Goal: Find specific page/section: Find specific page/section

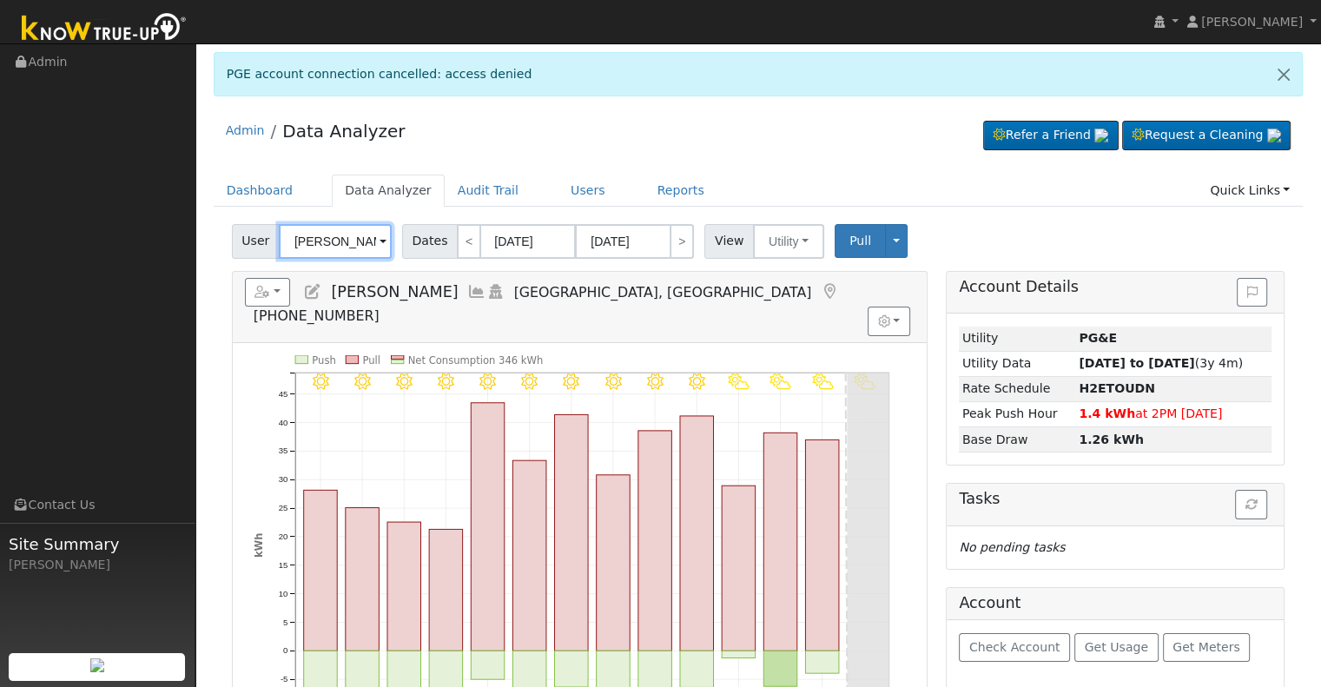
click at [339, 236] on input "[PERSON_NAME]" at bounding box center [335, 241] width 113 height 35
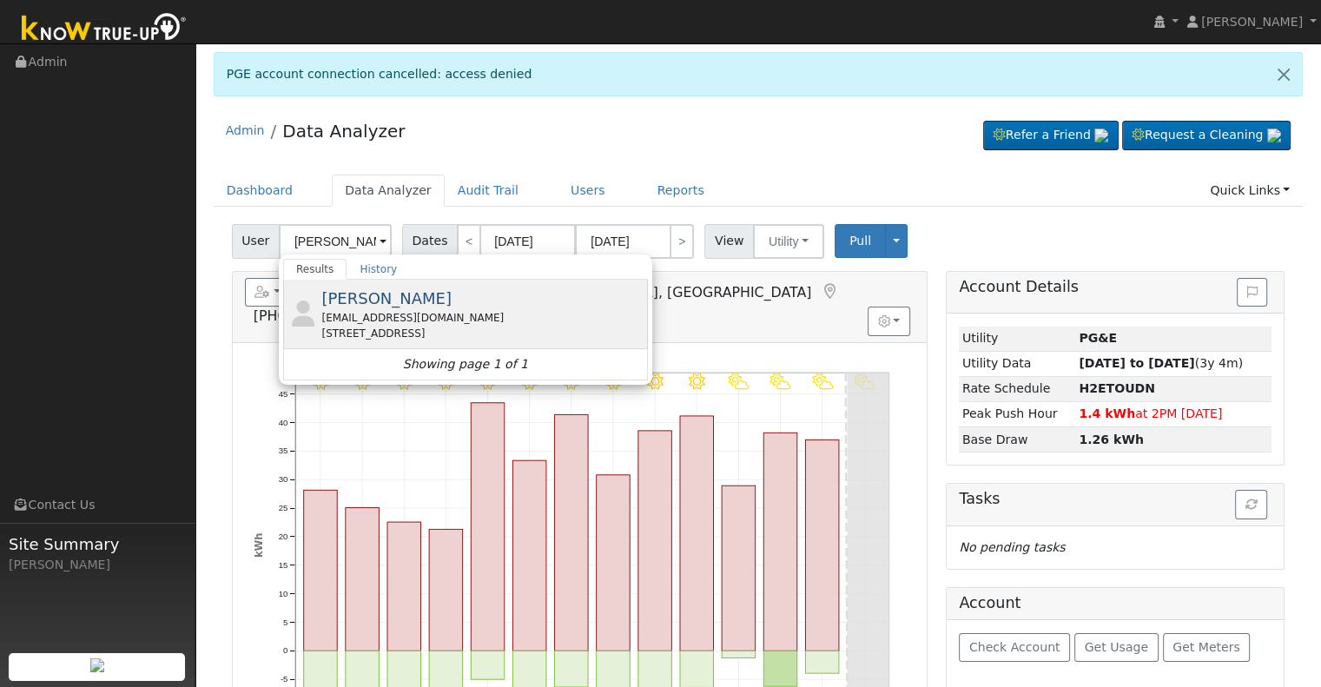
click at [513, 315] on div "[EMAIL_ADDRESS][DOMAIN_NAME]" at bounding box center [482, 318] width 322 height 16
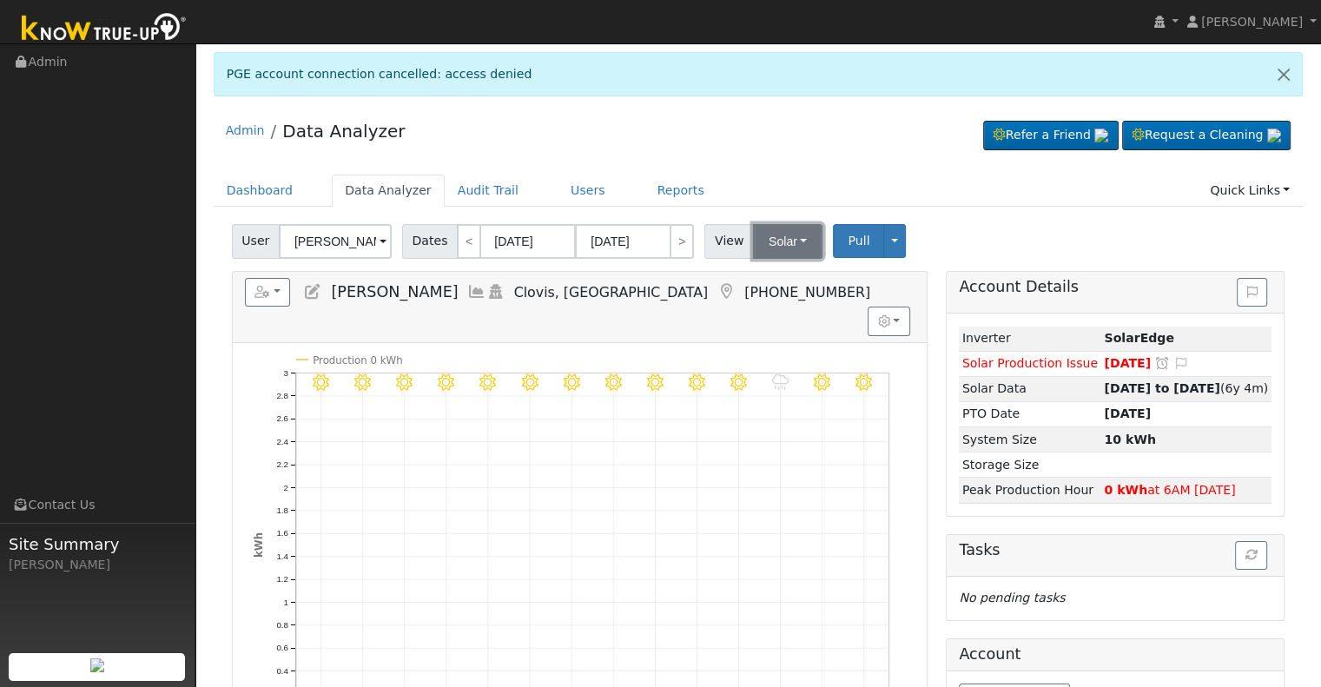
click at [786, 235] on button "Solar" at bounding box center [788, 241] width 70 height 35
click at [778, 272] on link "Utility" at bounding box center [810, 280] width 121 height 24
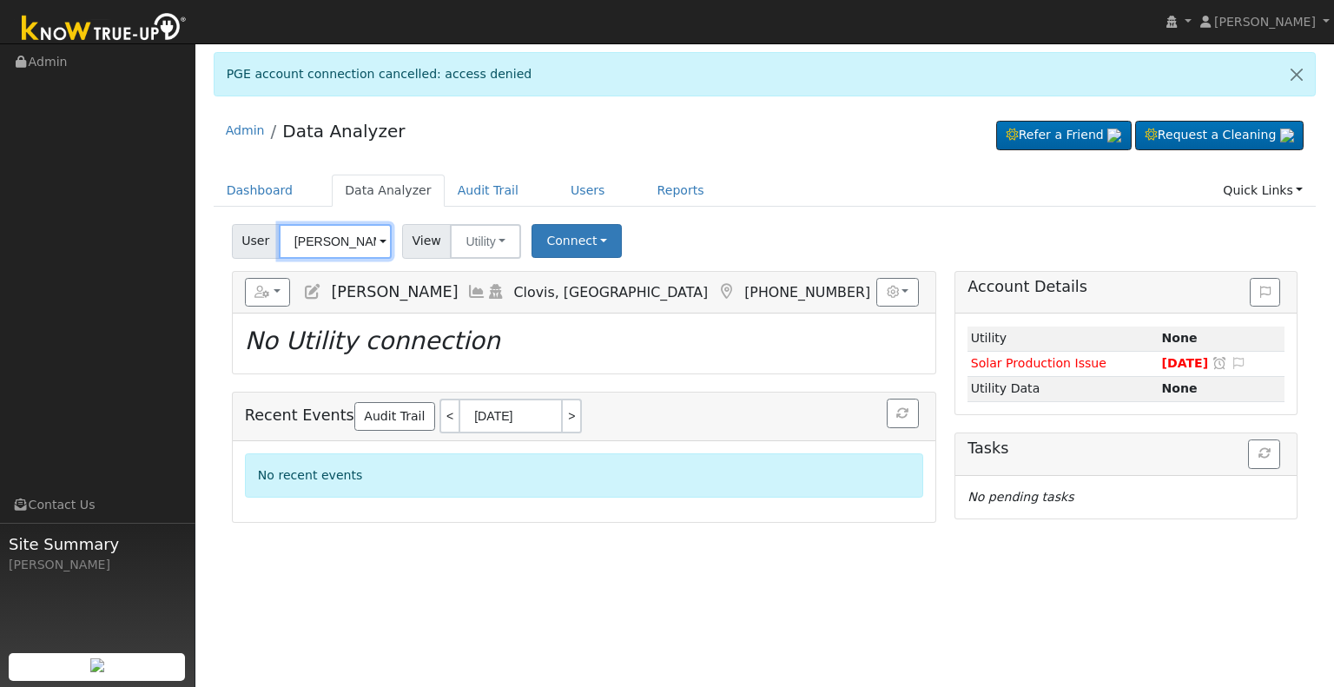
click at [335, 241] on input "[PERSON_NAME]" at bounding box center [335, 241] width 113 height 35
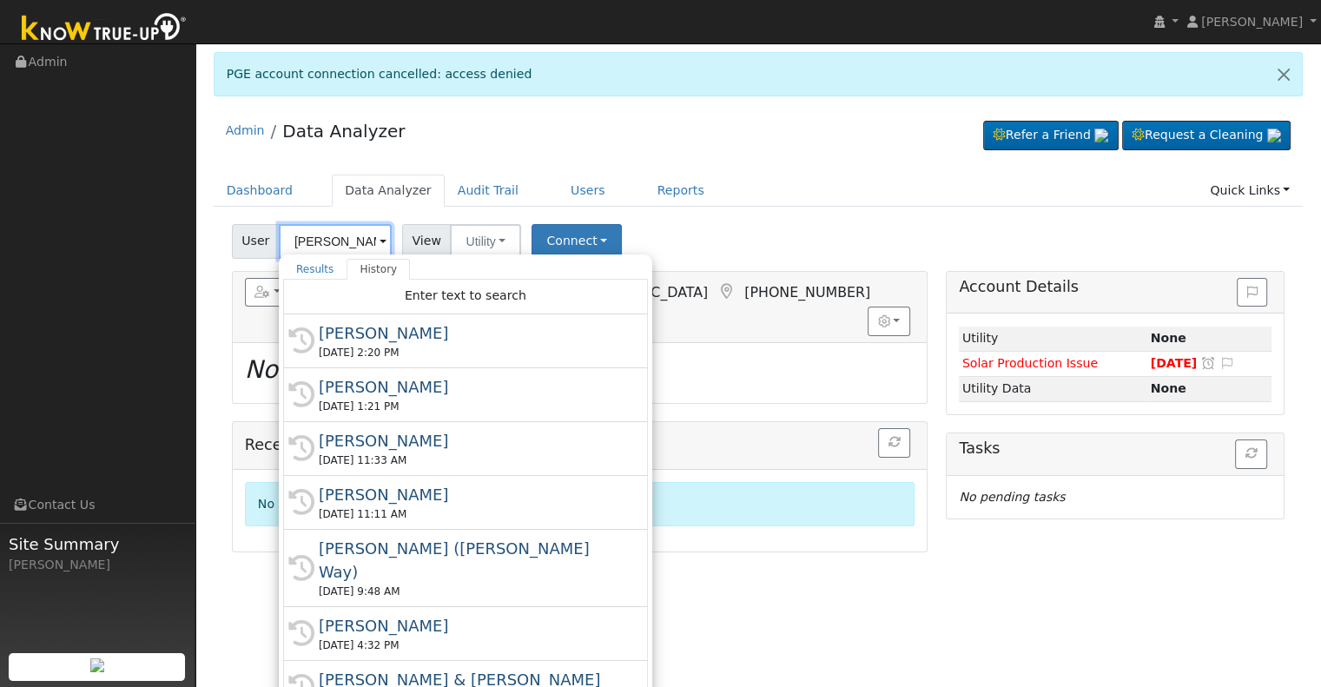
click at [335, 241] on input "[PERSON_NAME]" at bounding box center [335, 241] width 113 height 35
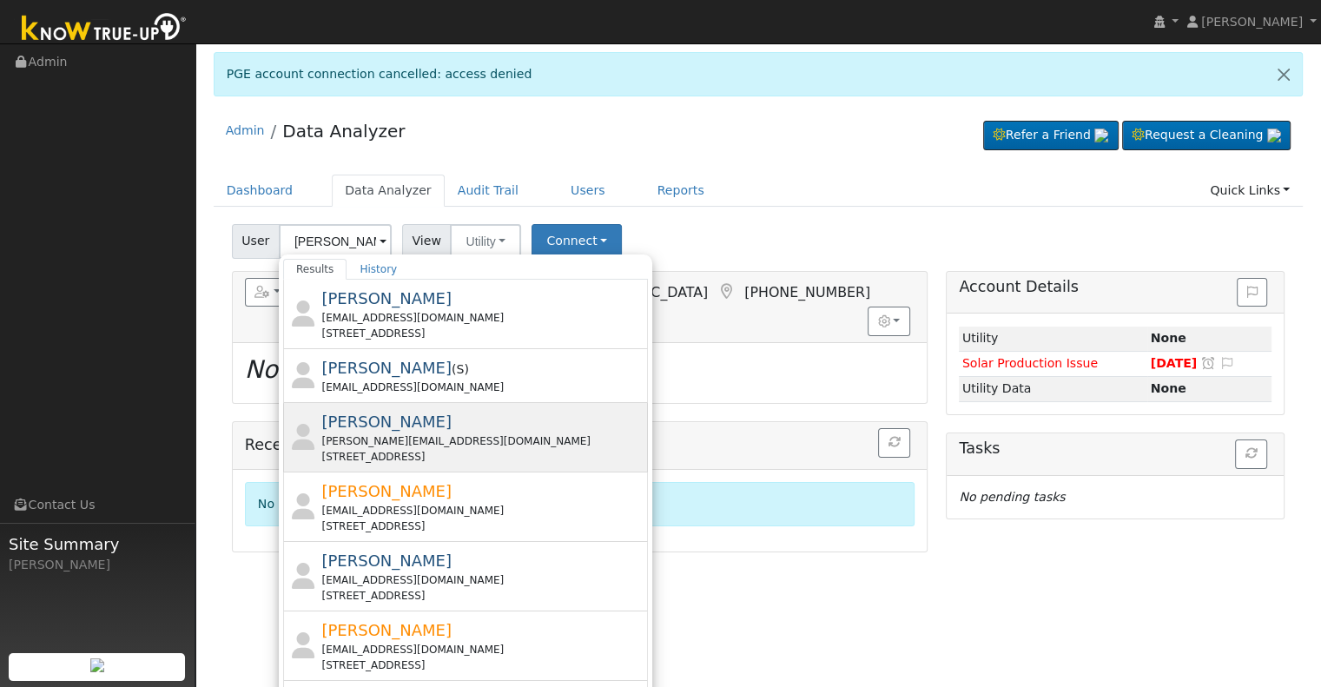
click at [494, 423] on div "[PERSON_NAME] [EMAIL_ADDRESS][DOMAIN_NAME] [STREET_ADDRESS]" at bounding box center [482, 437] width 322 height 55
type input "[PERSON_NAME]"
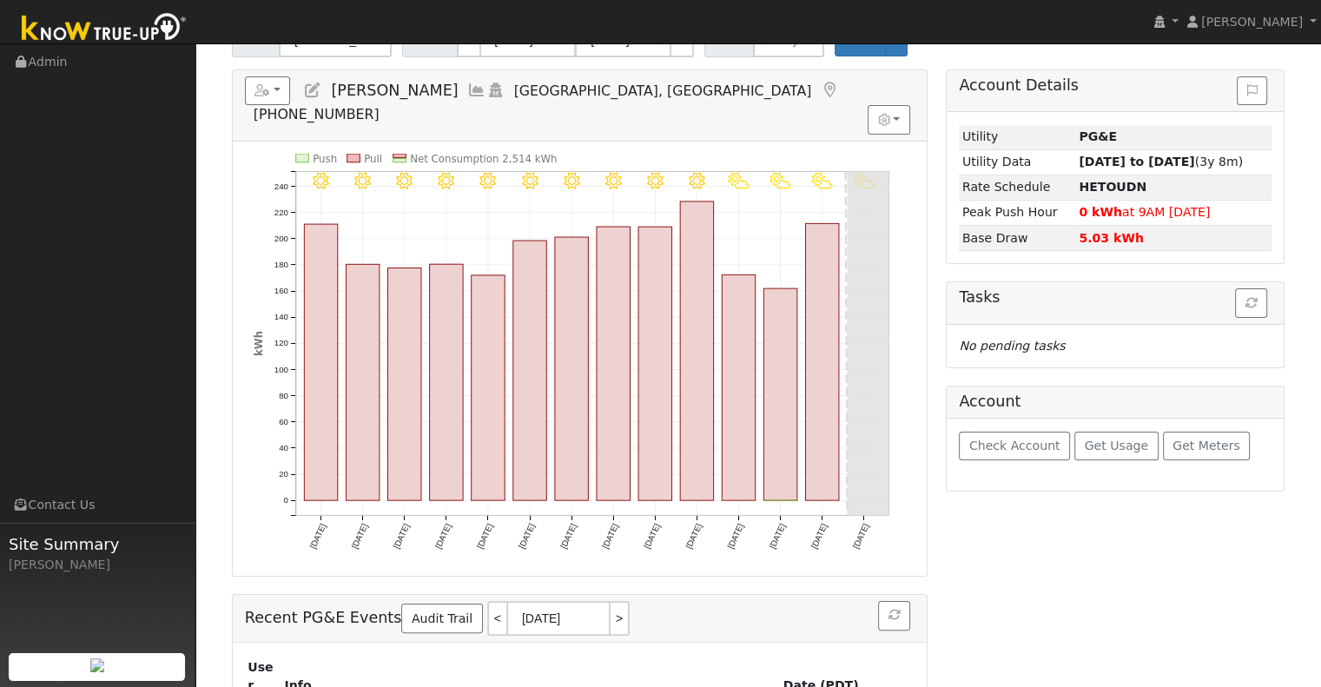
scroll to position [171, 0]
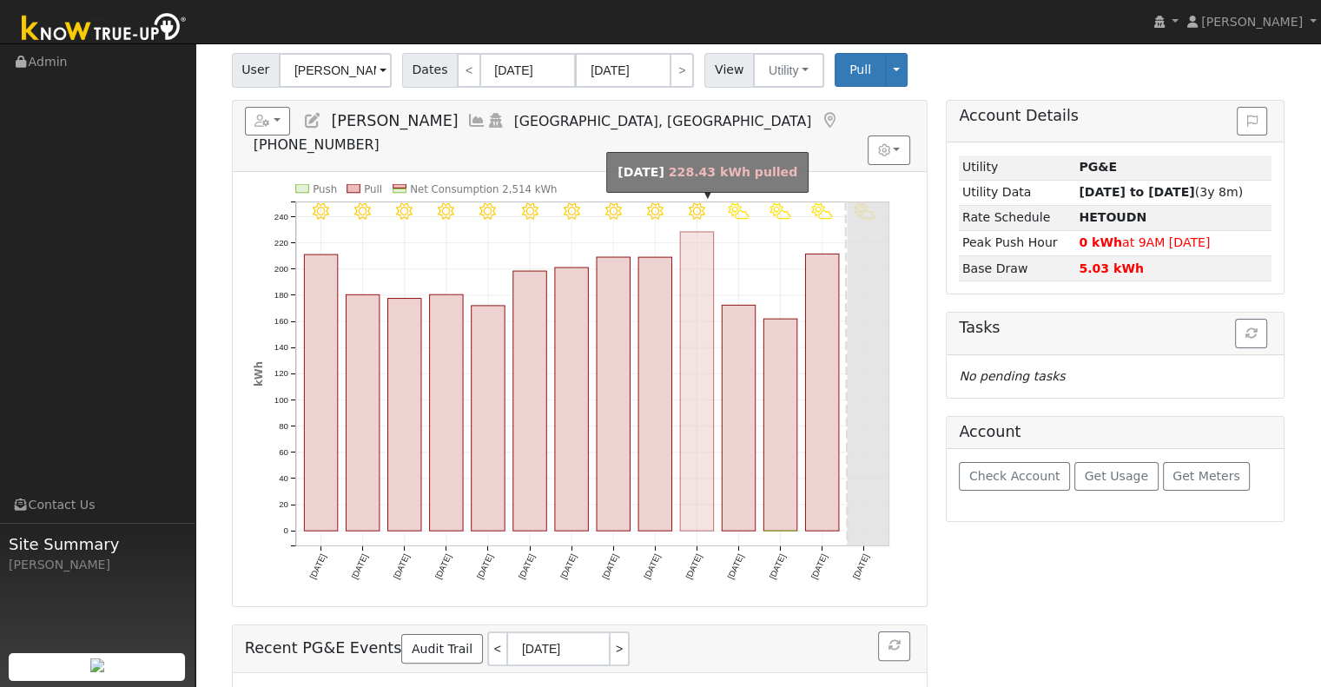
click at [705, 371] on rect "onclick=""" at bounding box center [696, 381] width 33 height 299
type input "[DATE]"
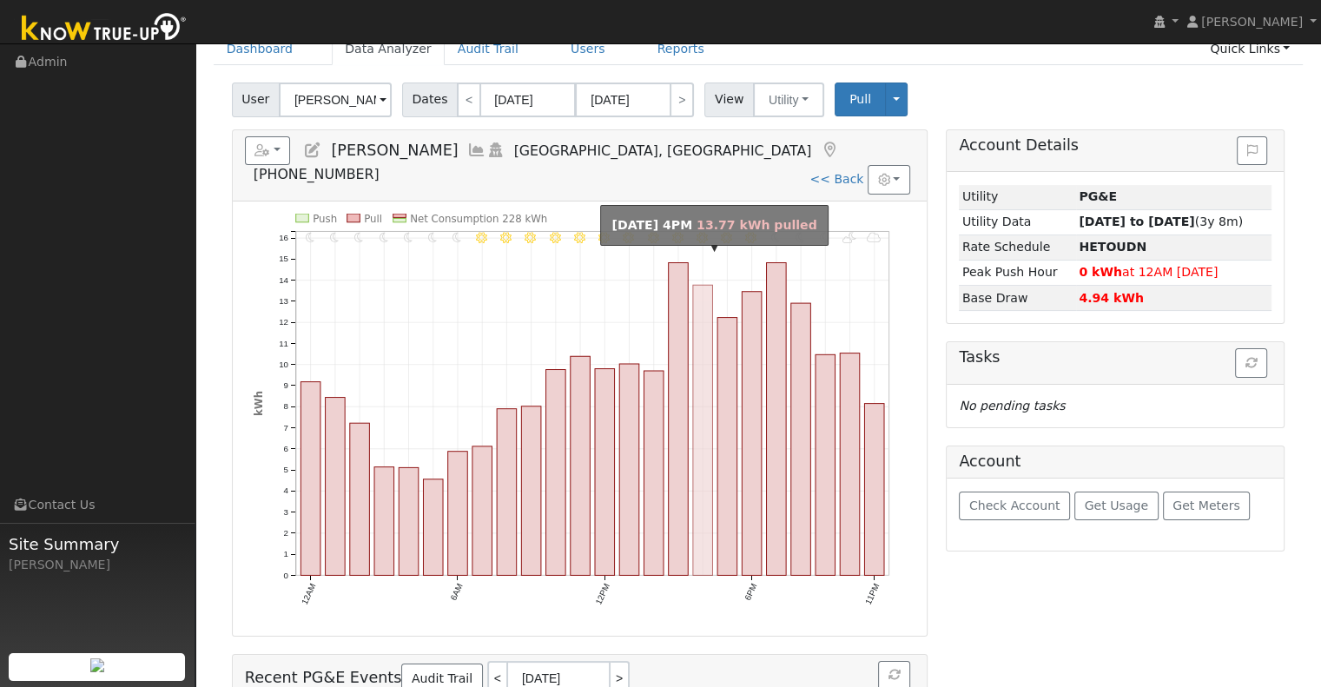
scroll to position [0, 0]
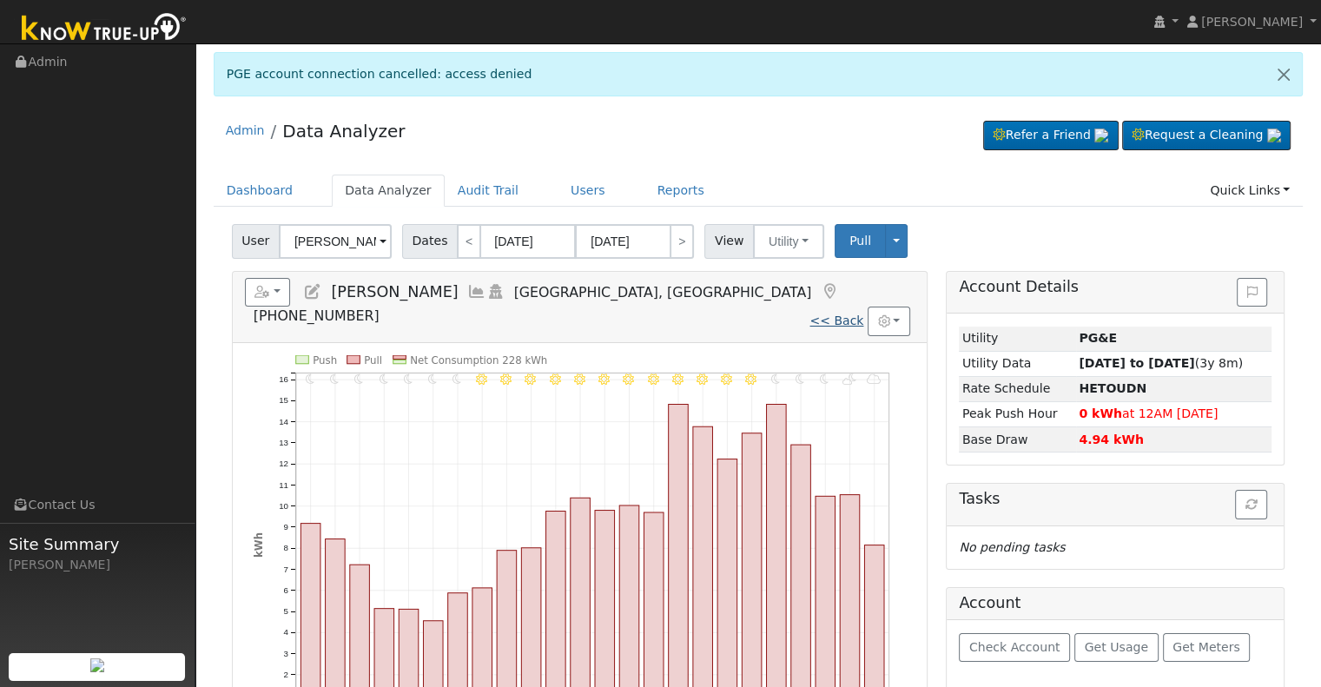
click at [833, 314] on link "<< Back" at bounding box center [837, 321] width 54 height 14
type input "[DATE]"
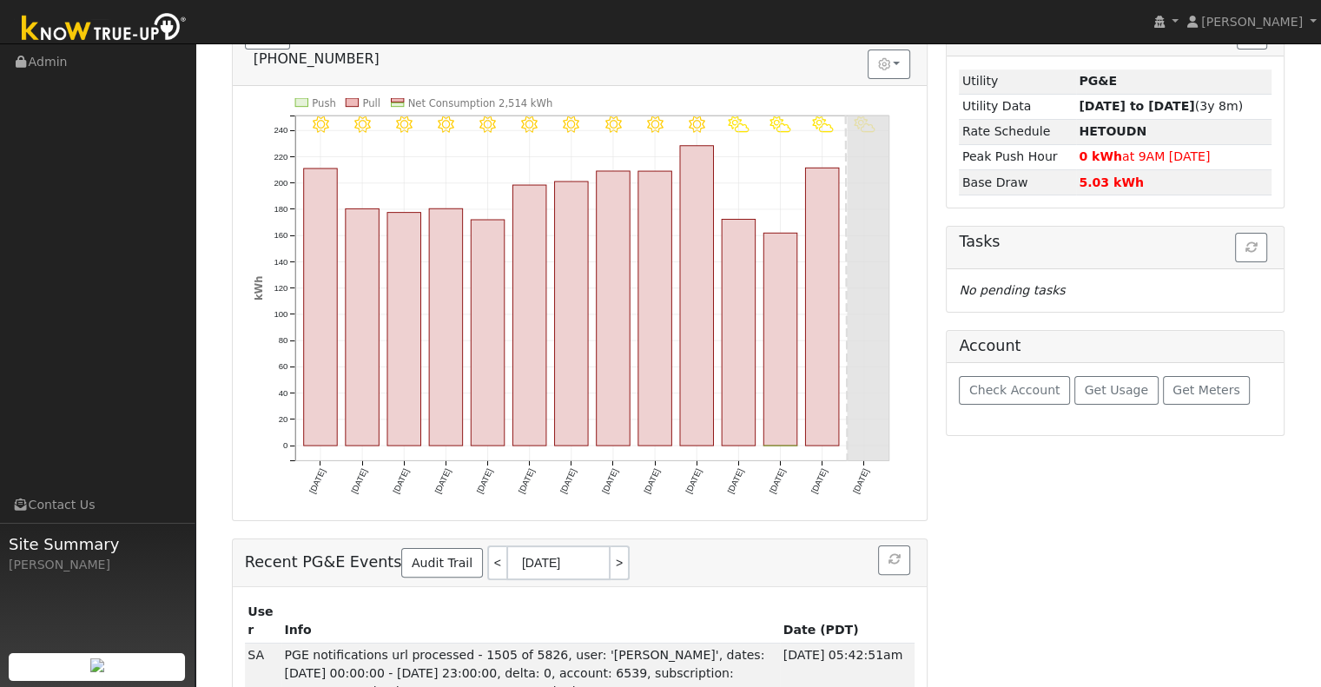
scroll to position [258, 0]
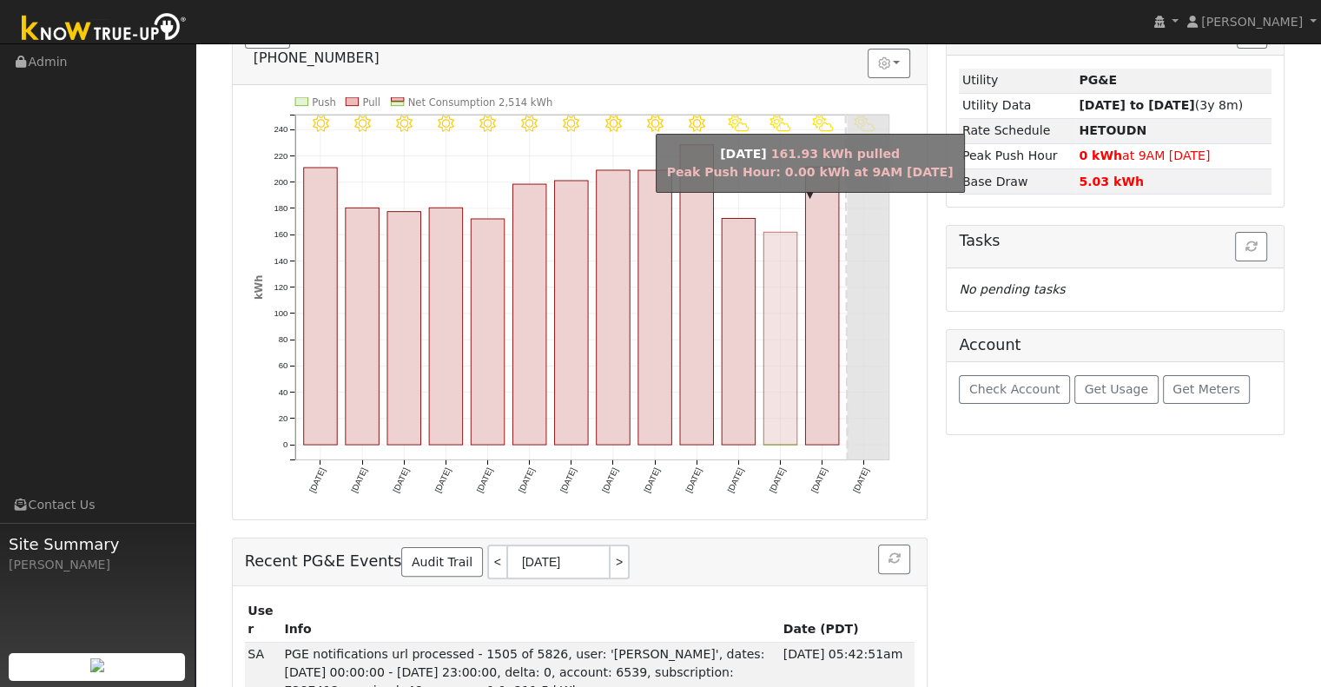
click at [784, 329] on rect "onclick=""" at bounding box center [781, 338] width 34 height 213
type input "[DATE]"
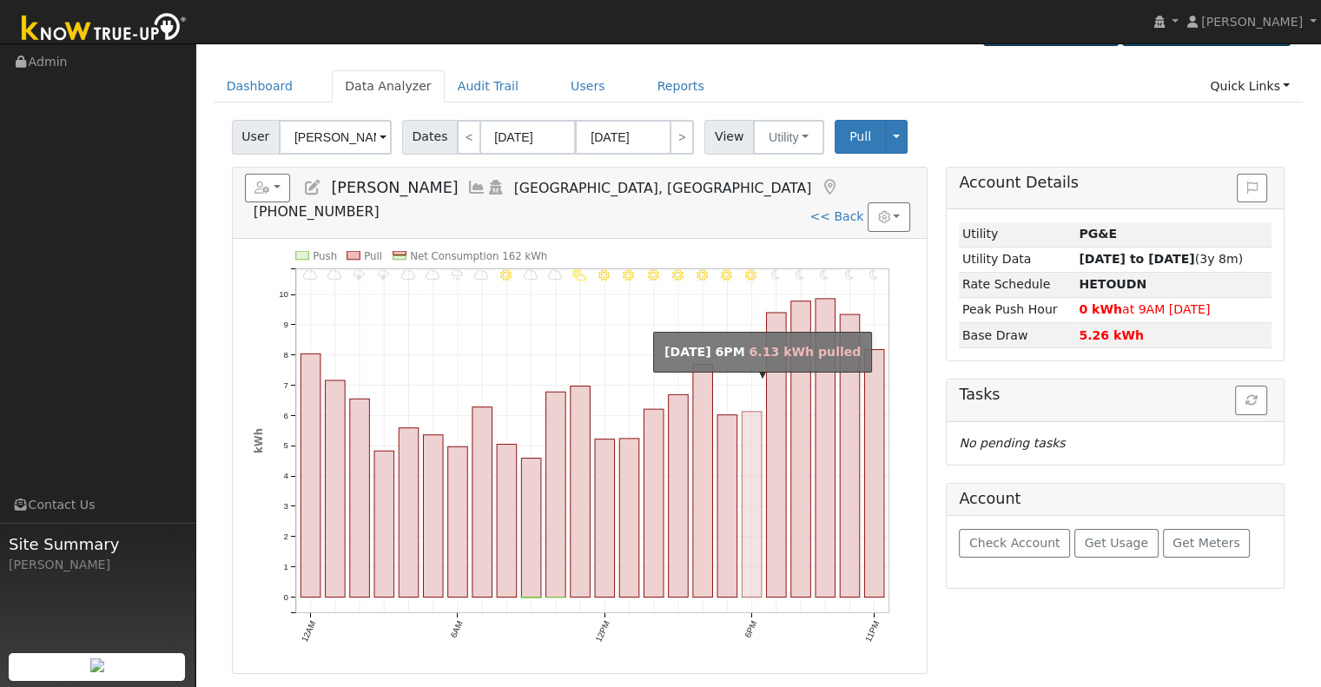
scroll to position [0, 0]
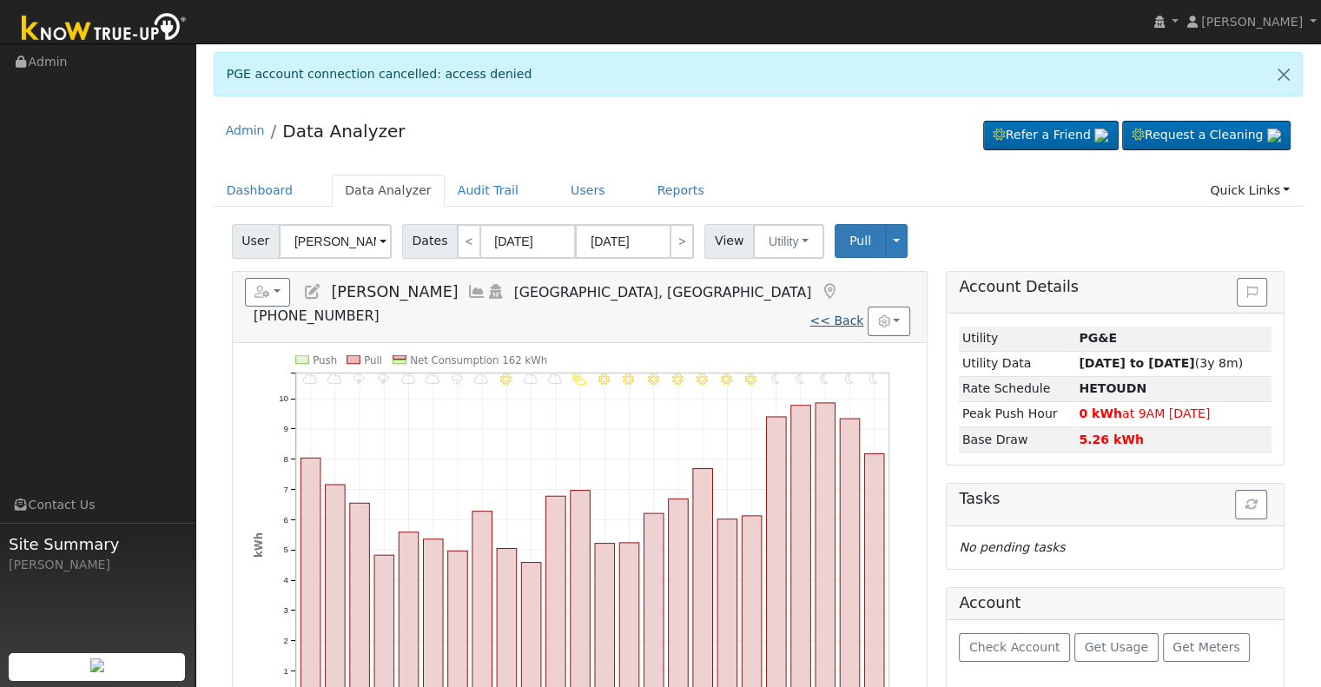
click at [836, 314] on link "<< Back" at bounding box center [837, 321] width 54 height 14
type input "[DATE]"
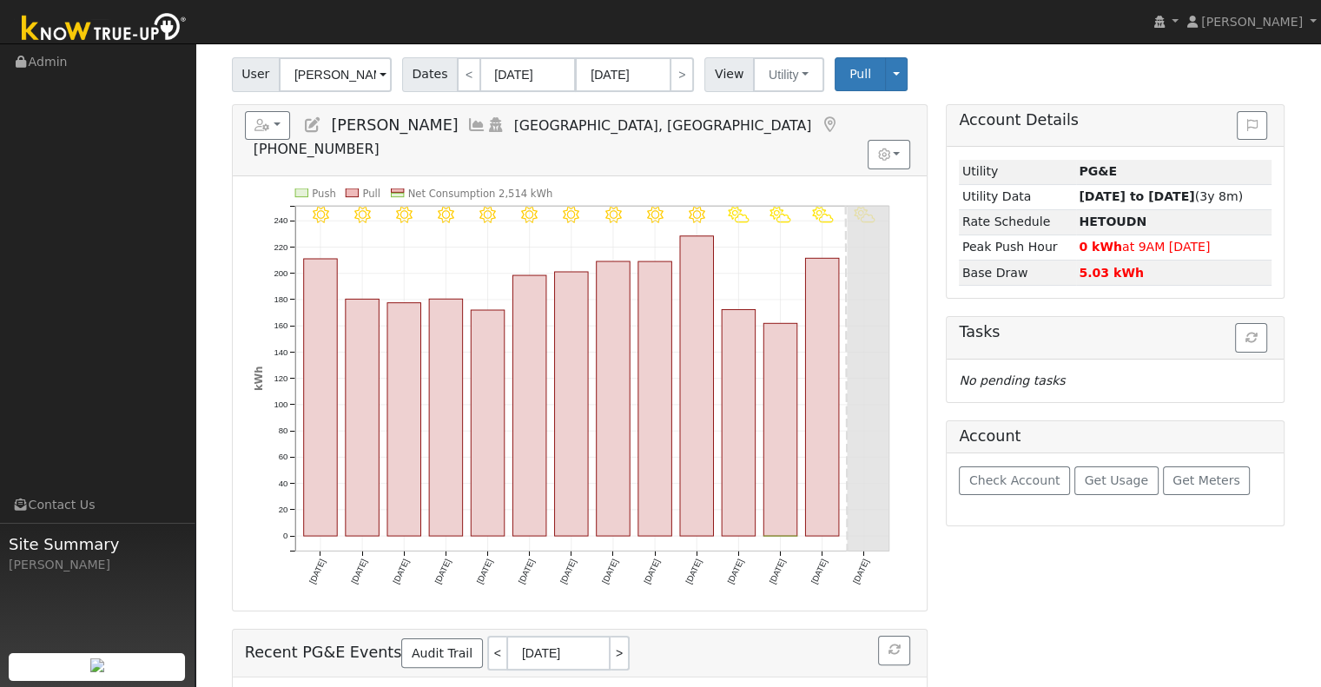
scroll to position [174, 0]
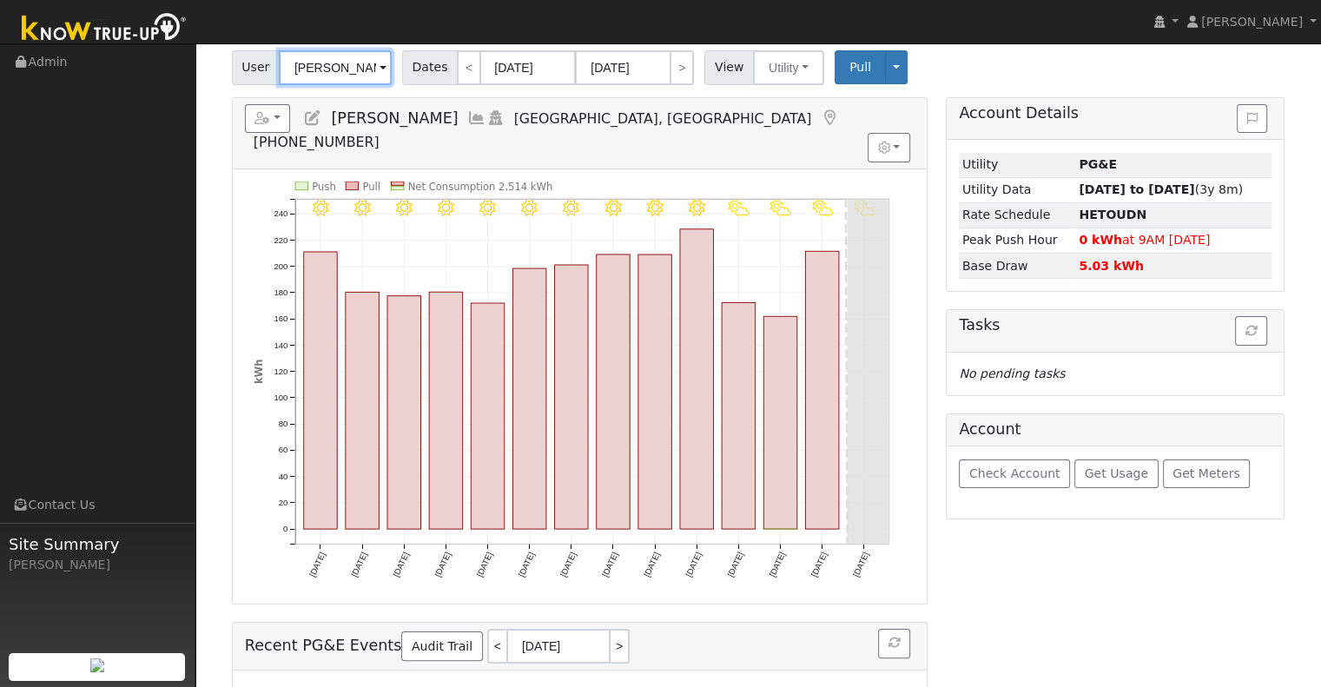
click at [330, 69] on input "[PERSON_NAME]" at bounding box center [335, 67] width 113 height 35
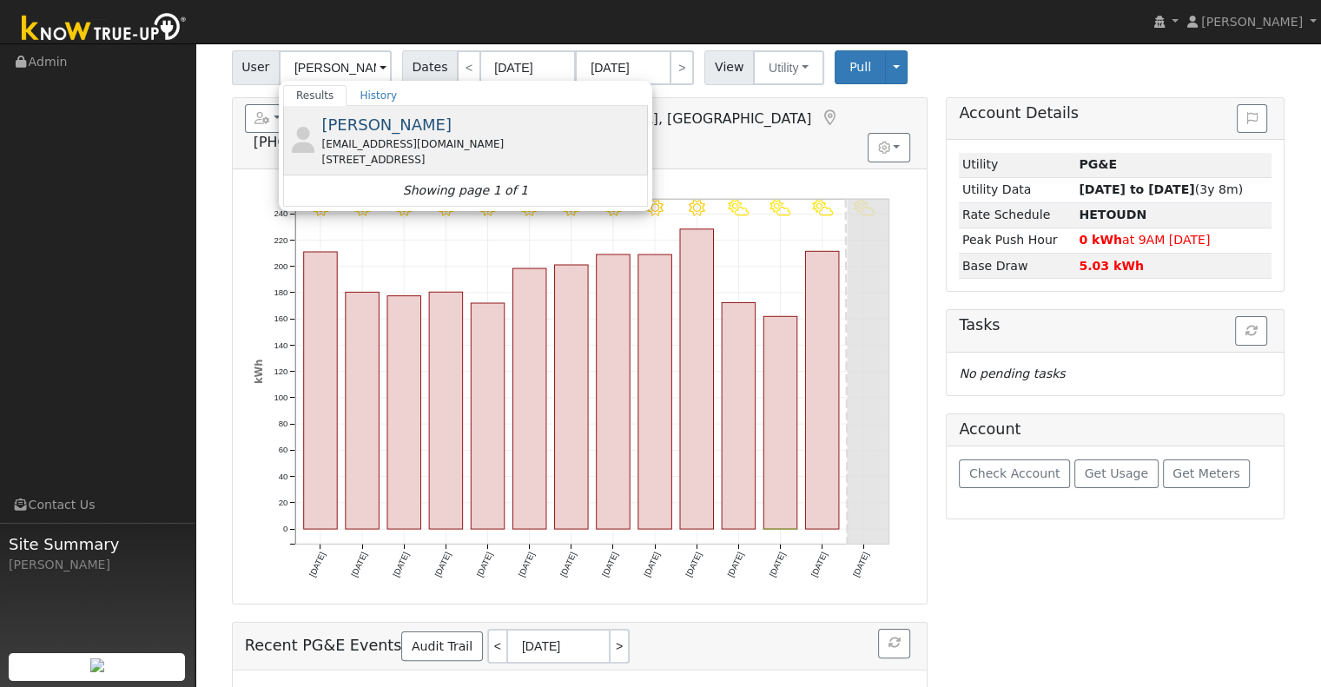
click at [504, 133] on div "[PERSON_NAME] [EMAIL_ADDRESS][DOMAIN_NAME] [STREET_ADDRESS]" at bounding box center [482, 140] width 322 height 55
type input "[PERSON_NAME]"
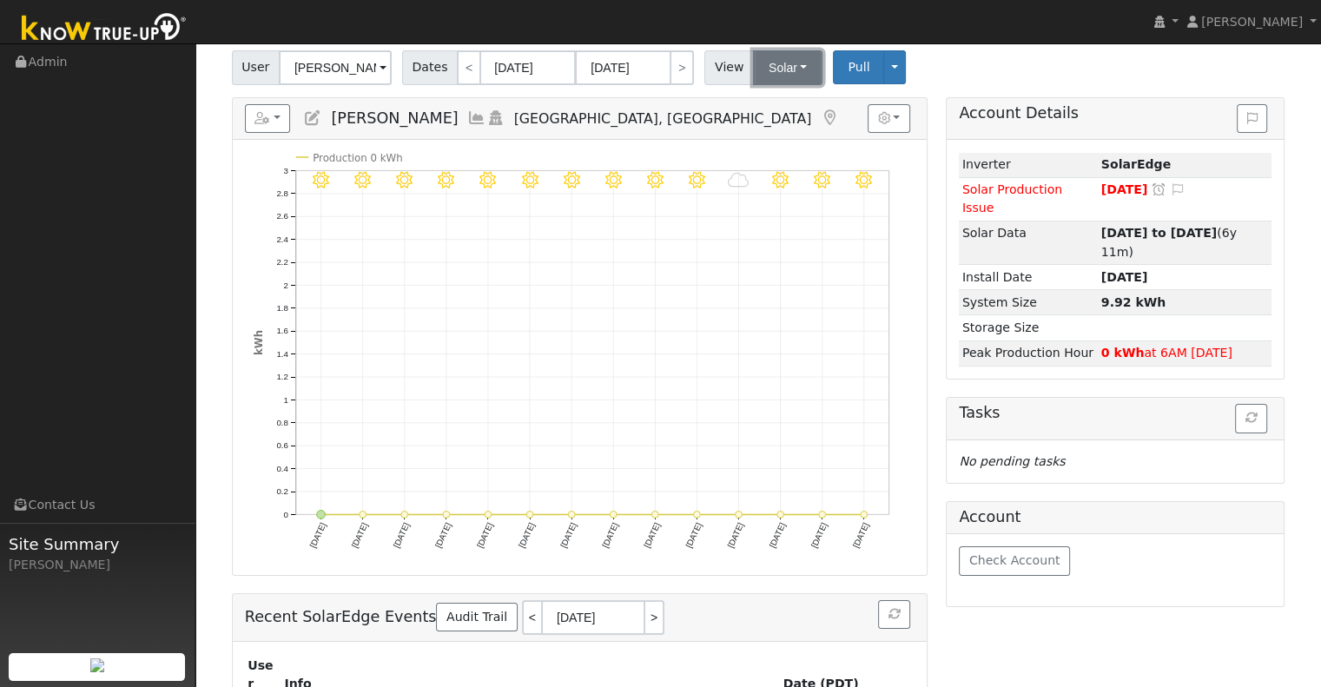
click at [768, 63] on button "Solar" at bounding box center [788, 67] width 70 height 35
